Goal: Information Seeking & Learning: Learn about a topic

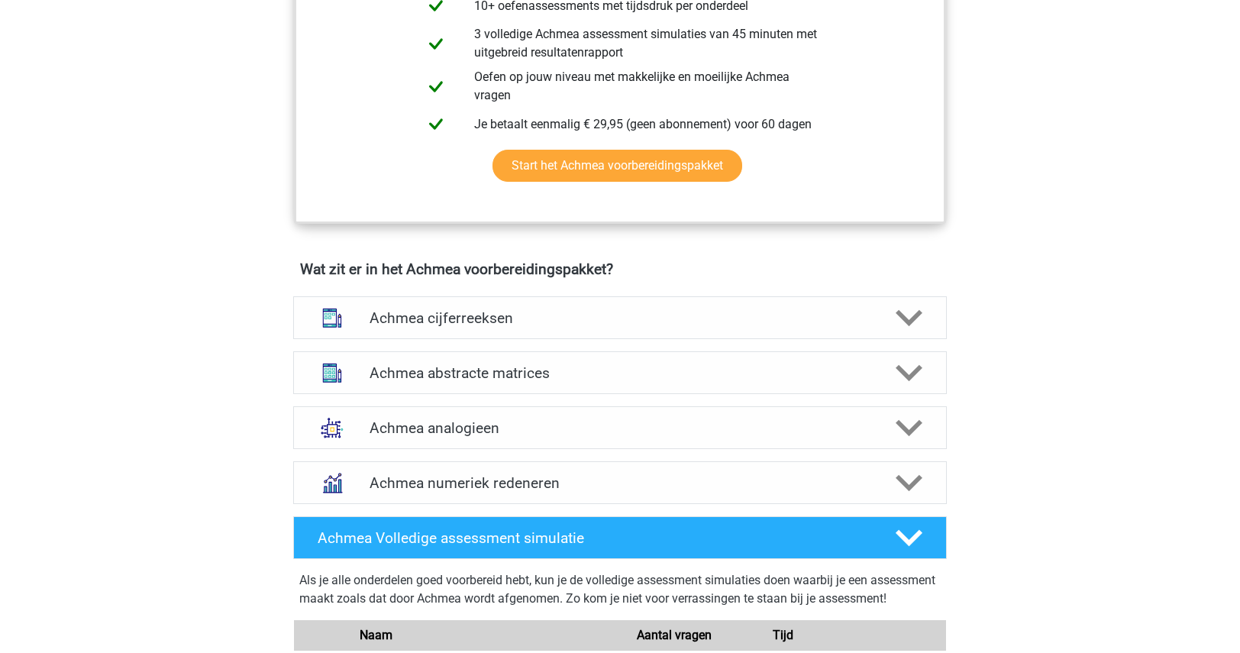
scroll to position [916, 0]
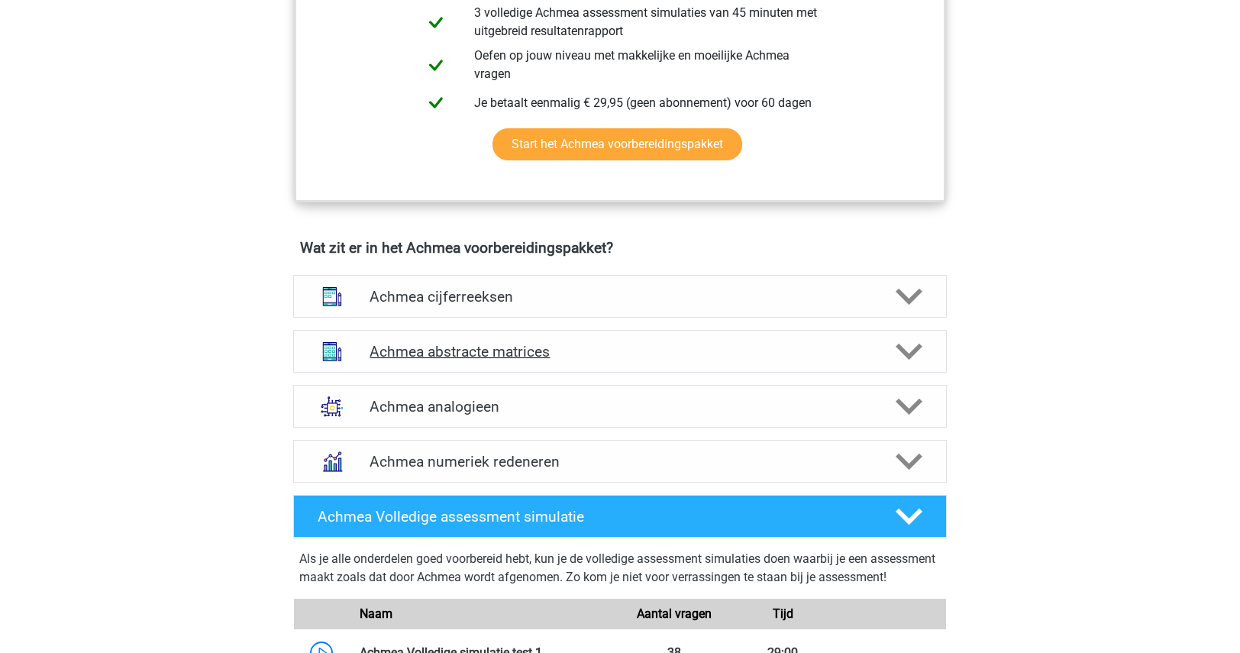
click at [587, 360] on h4 "Achmea abstracte matrices" at bounding box center [620, 352] width 500 height 18
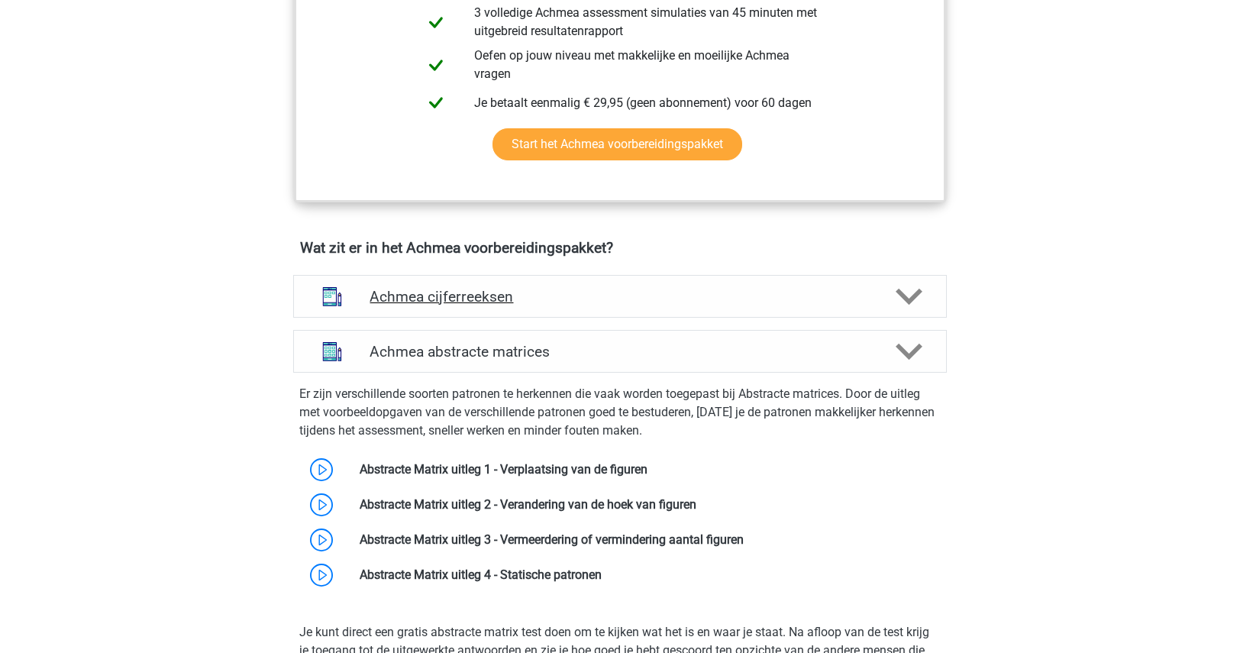
click at [637, 299] on div "Achmea cijferreeksen" at bounding box center [620, 296] width 654 height 43
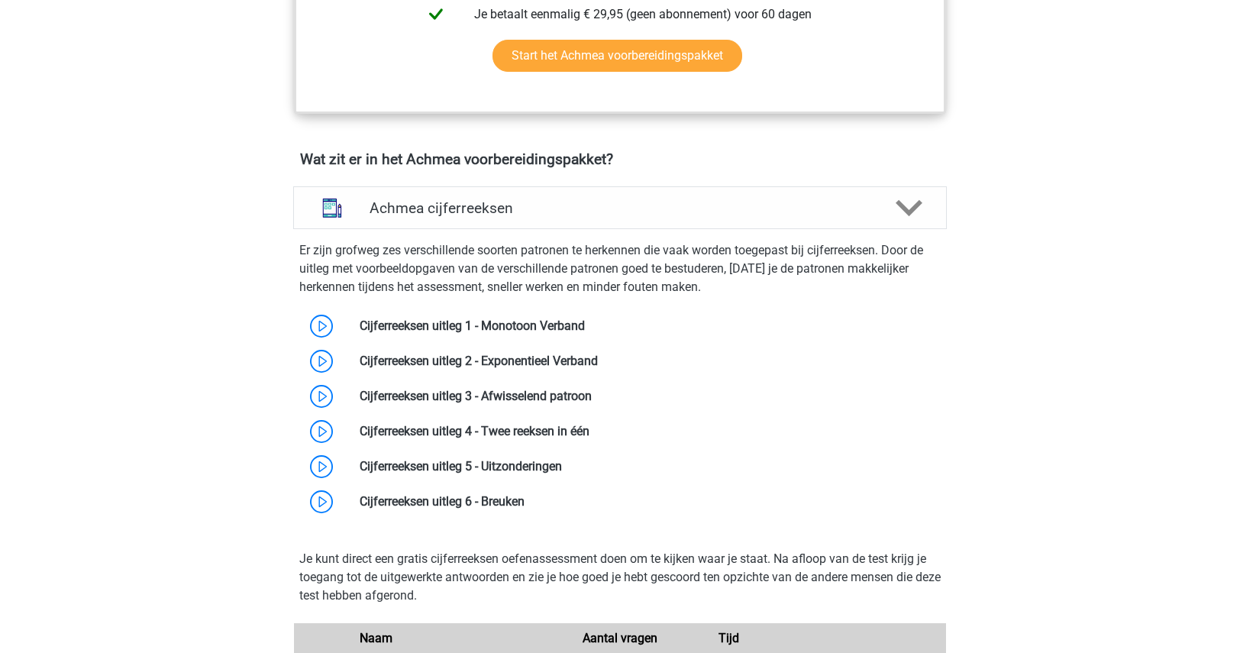
scroll to position [1008, 0]
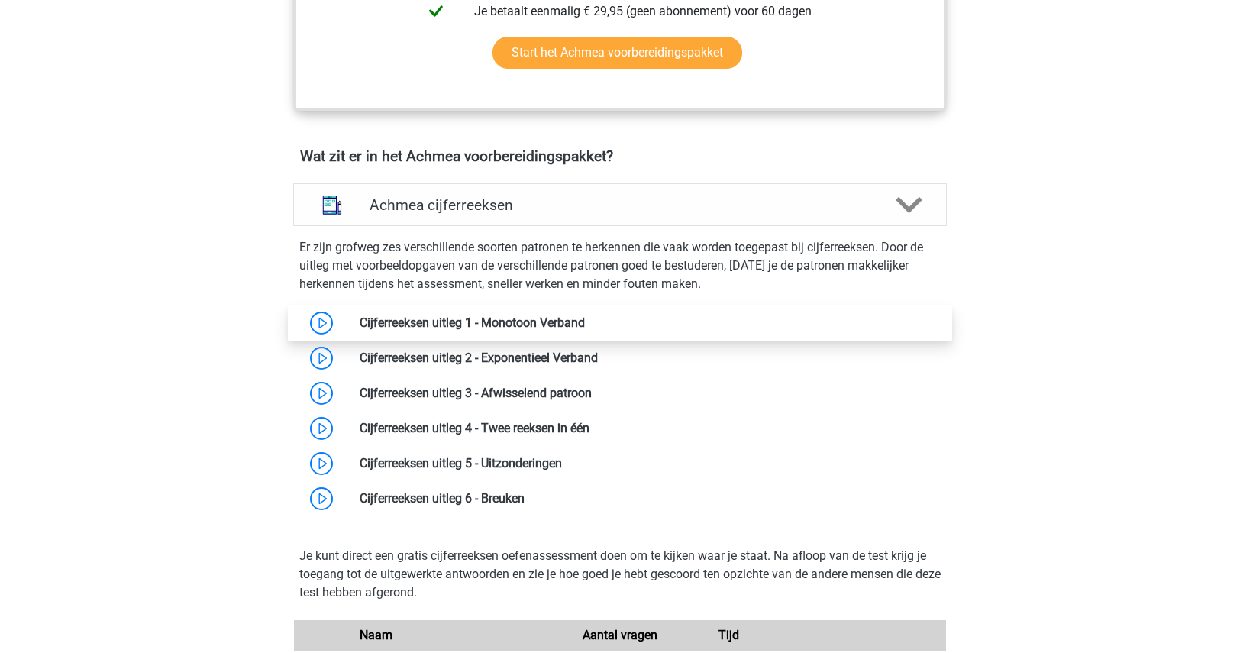
click at [585, 329] on link at bounding box center [585, 322] width 0 height 15
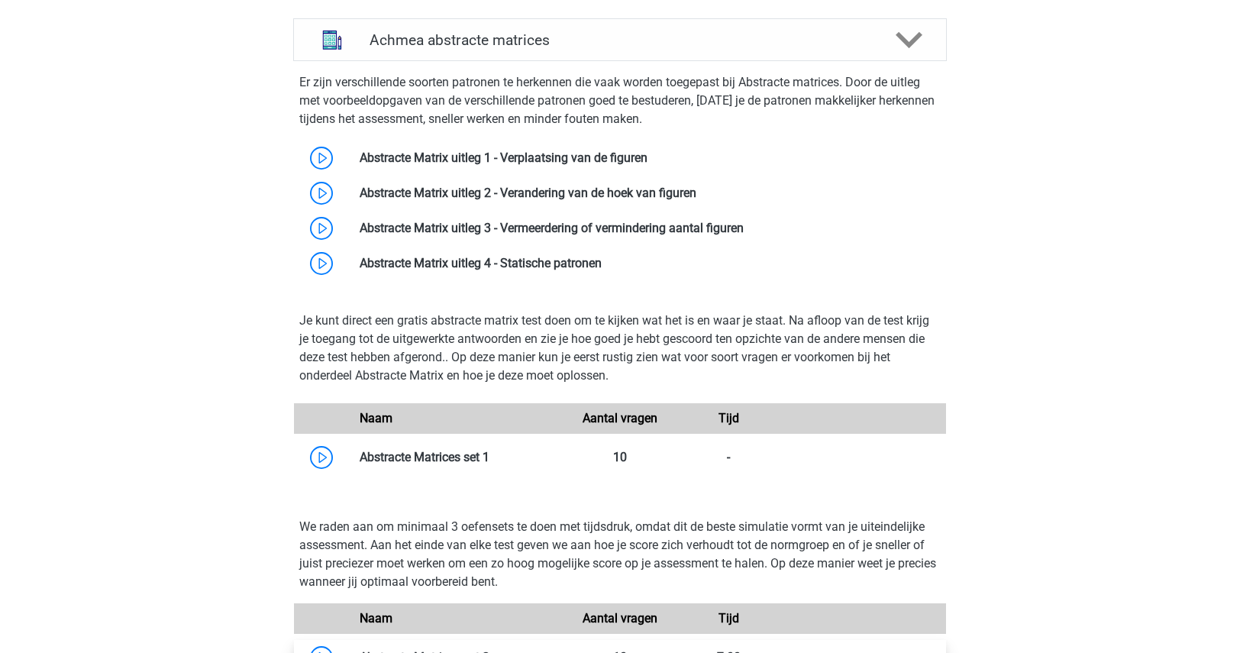
scroll to position [2046, 0]
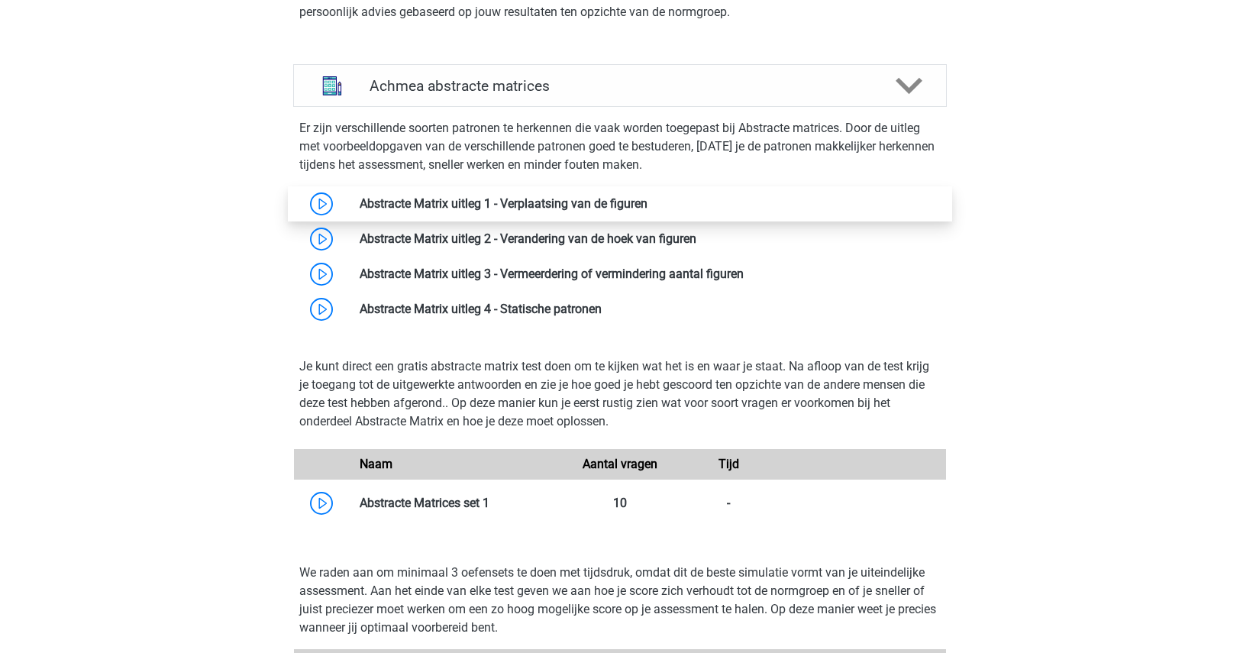
click at [647, 211] on link at bounding box center [647, 203] width 0 height 15
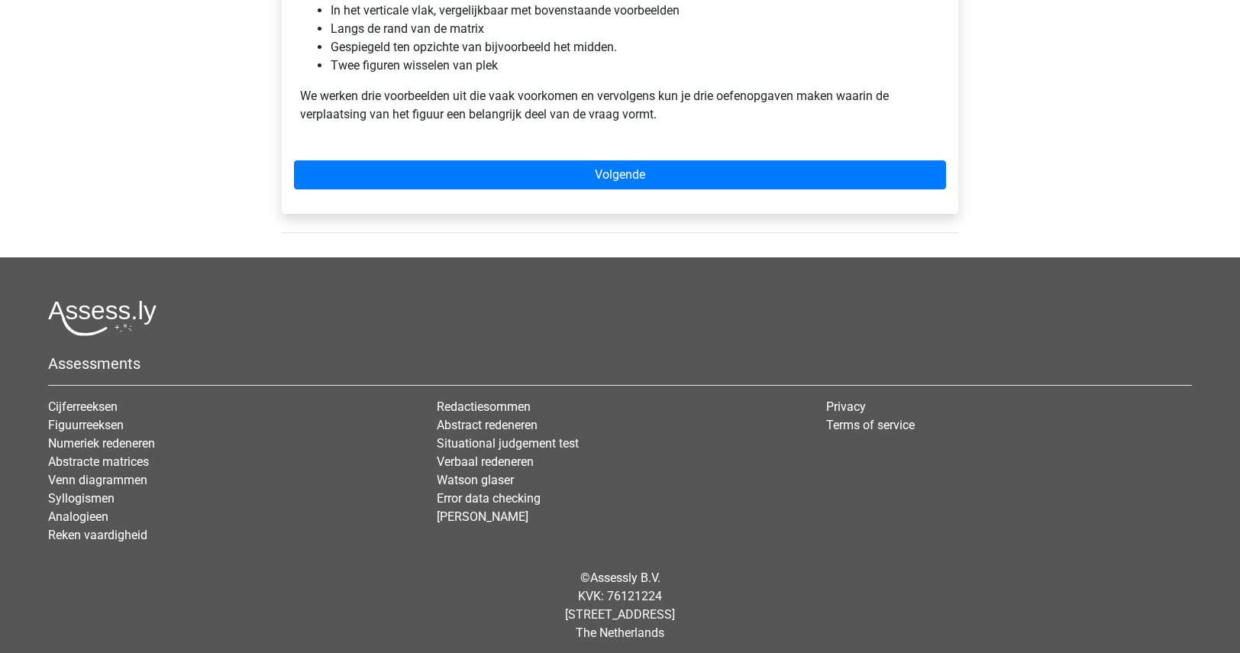
scroll to position [1112, 0]
